Goal: Find specific page/section: Find specific page/section

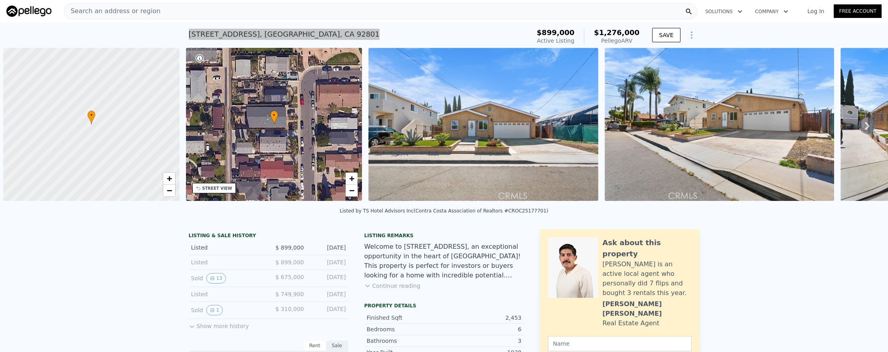
scroll to position [0, 3]
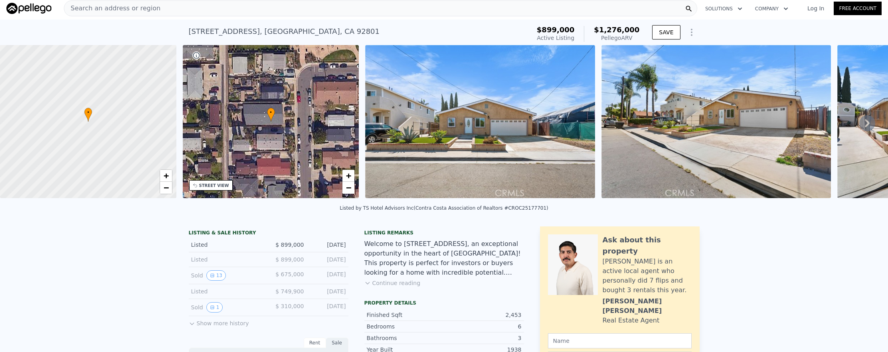
click at [197, 7] on div "Search an address or region" at bounding box center [380, 8] width 633 height 16
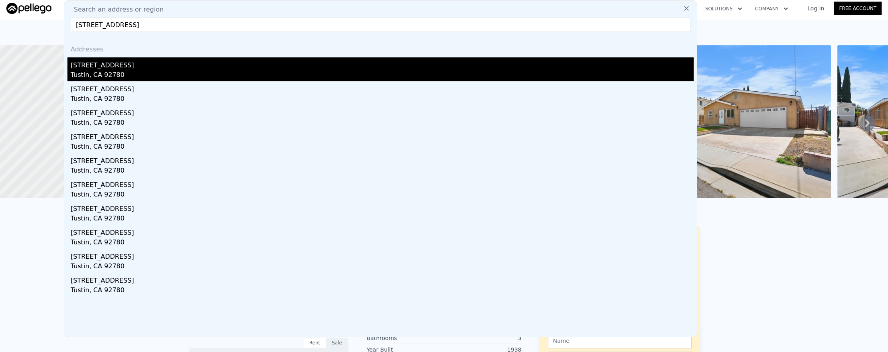
type input "[STREET_ADDRESS]"
click at [193, 58] on div "[STREET_ADDRESS]" at bounding box center [382, 63] width 623 height 13
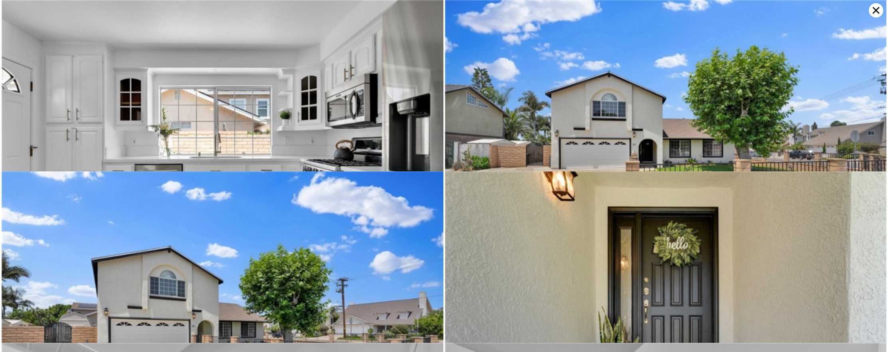
scroll to position [858, 0]
